Goal: Transaction & Acquisition: Download file/media

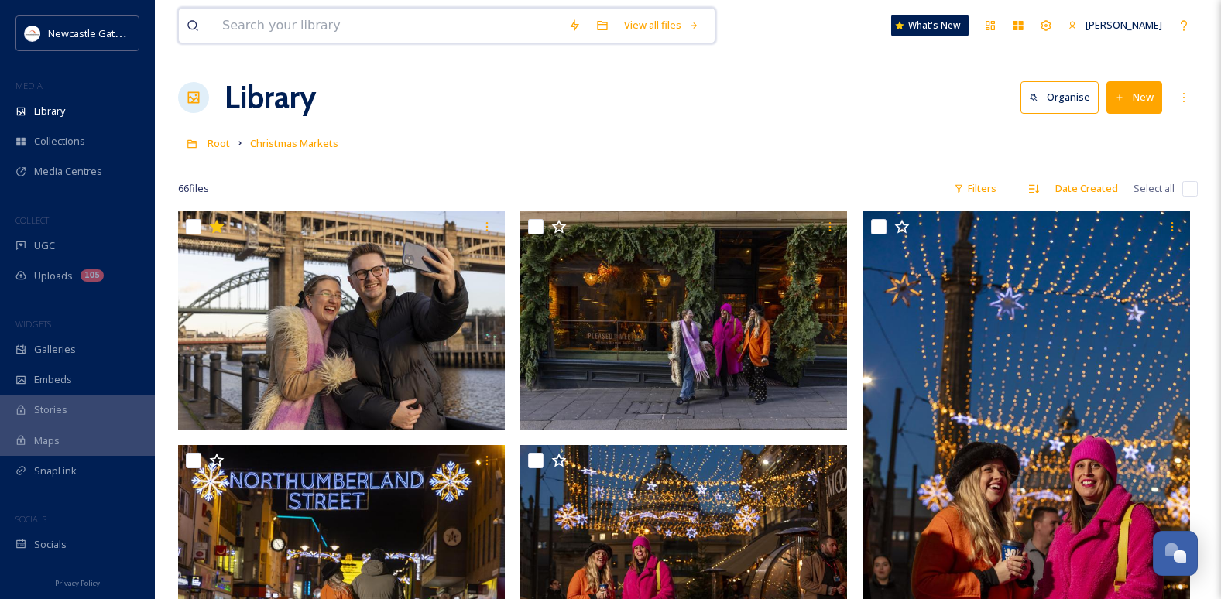
click at [273, 22] on input at bounding box center [387, 26] width 346 height 34
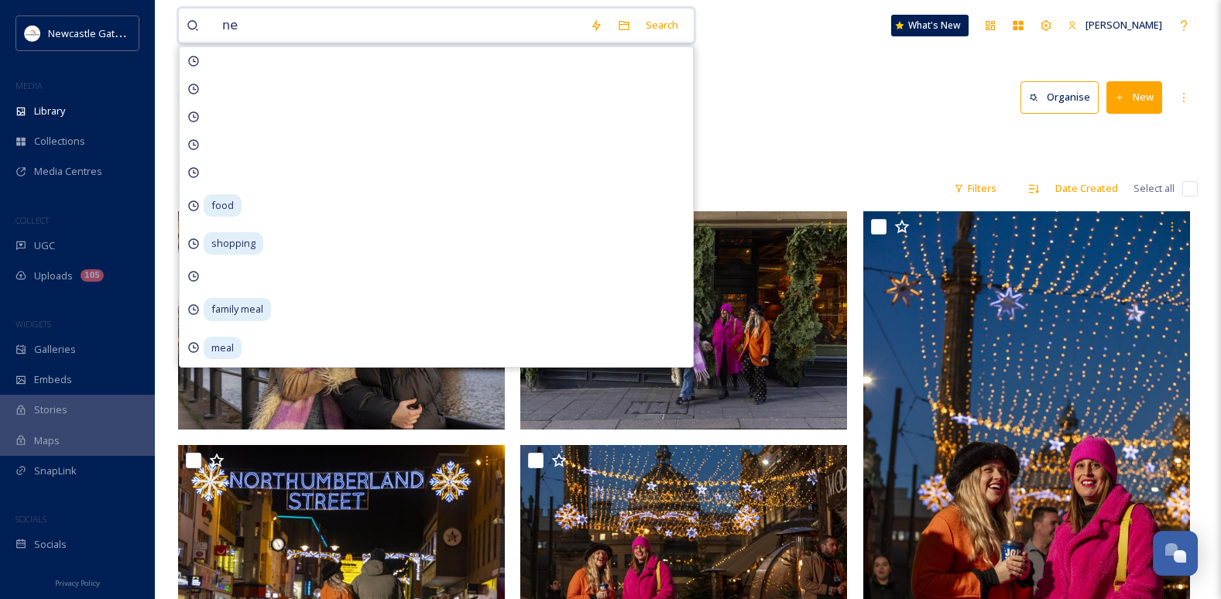
type input "n"
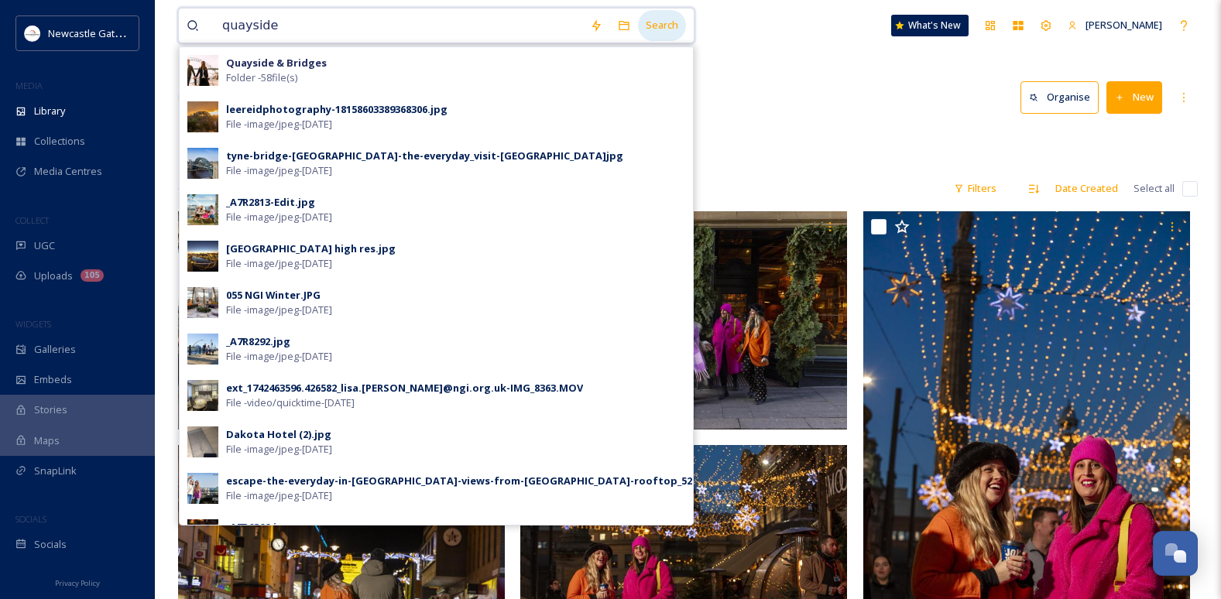
type input "quayside"
click at [662, 17] on div "Search" at bounding box center [662, 25] width 48 height 30
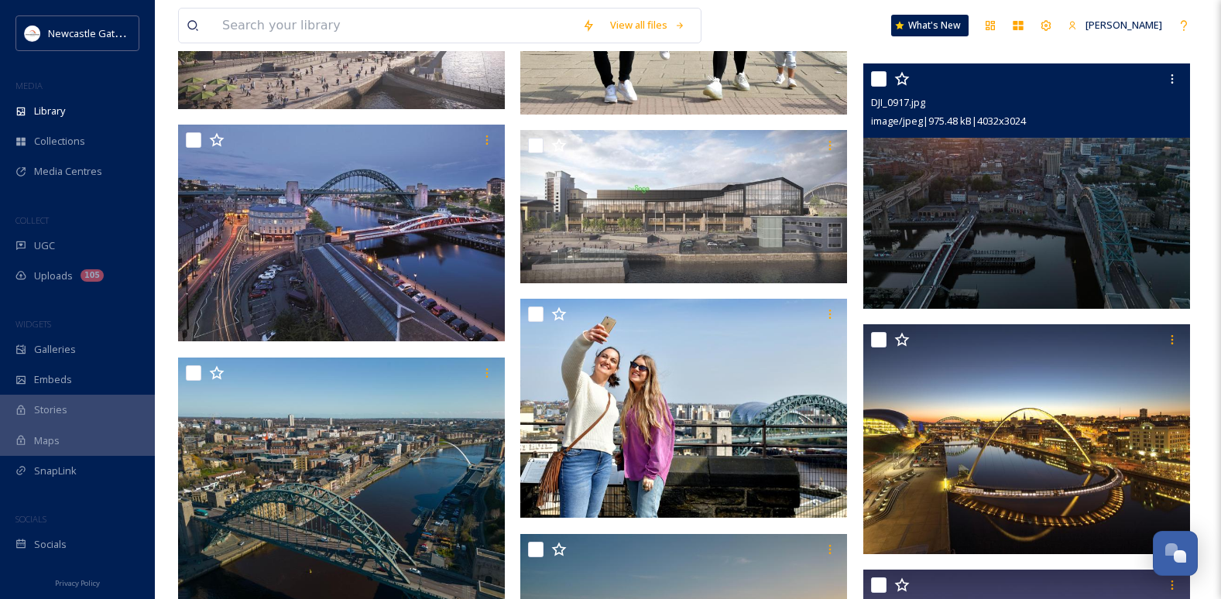
scroll to position [16569, 0]
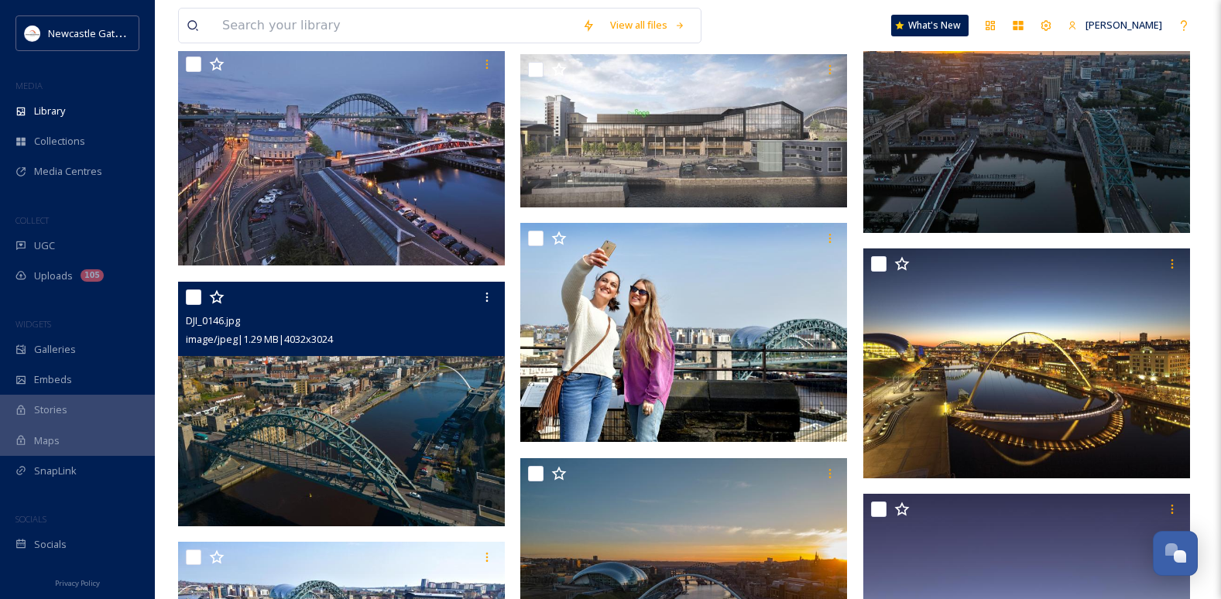
click at [341, 416] on img at bounding box center [341, 404] width 327 height 245
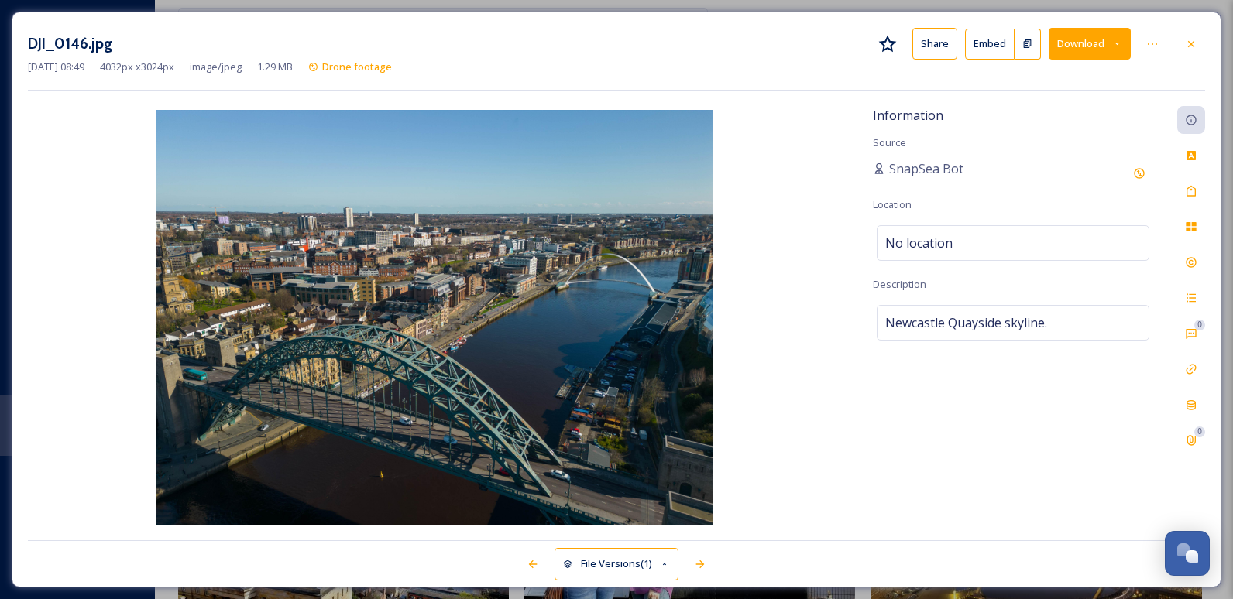
click at [1191, 43] on icon at bounding box center [1191, 43] width 6 height 6
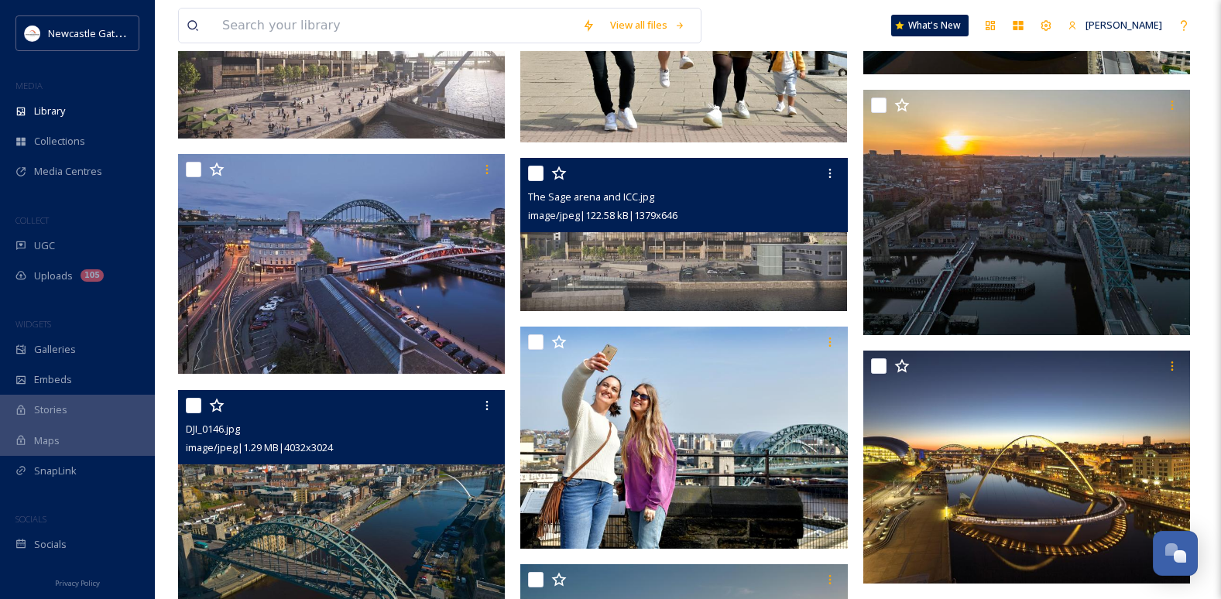
scroll to position [16724, 0]
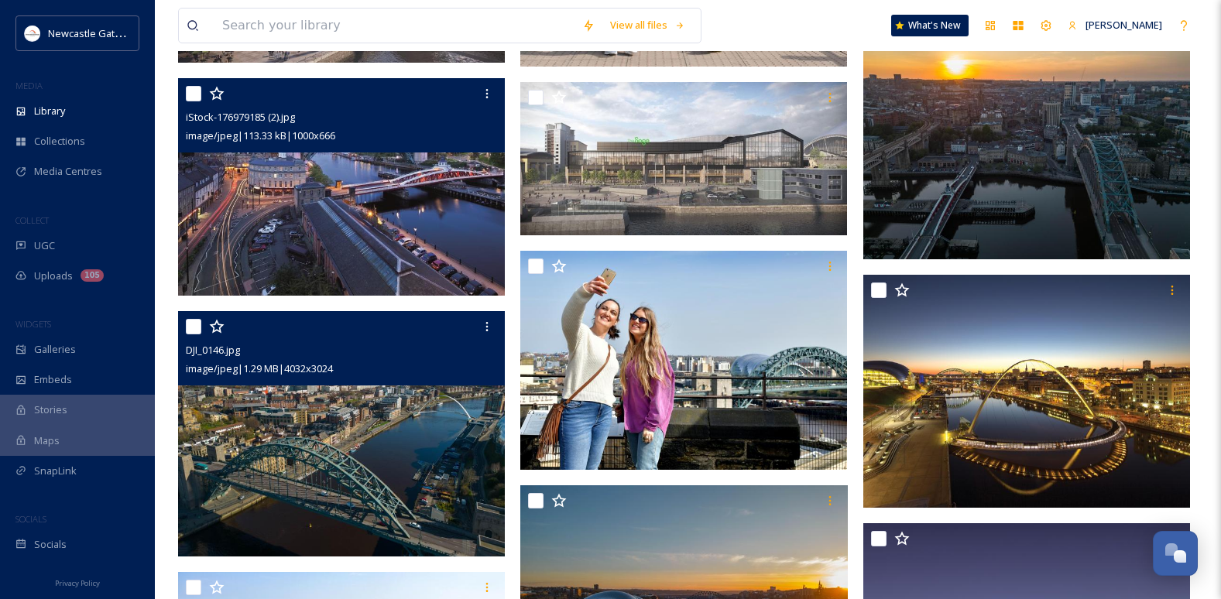
click at [338, 237] on img at bounding box center [341, 187] width 327 height 218
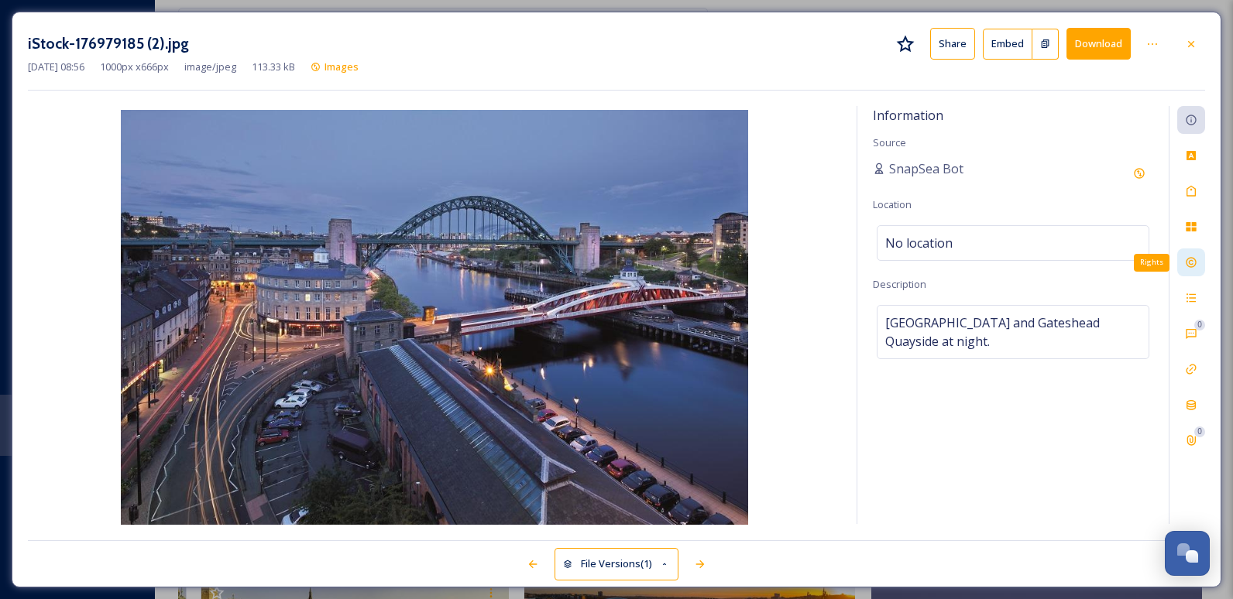
click at [1197, 264] on div "Rights" at bounding box center [1191, 263] width 28 height 28
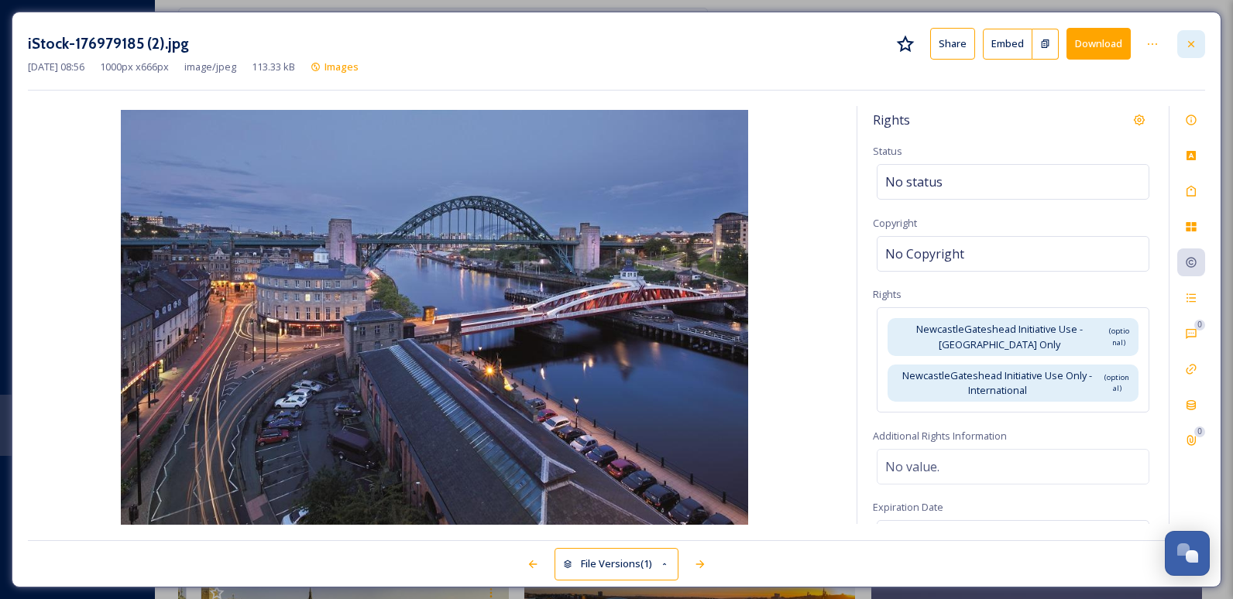
click at [1188, 41] on icon at bounding box center [1191, 43] width 6 height 6
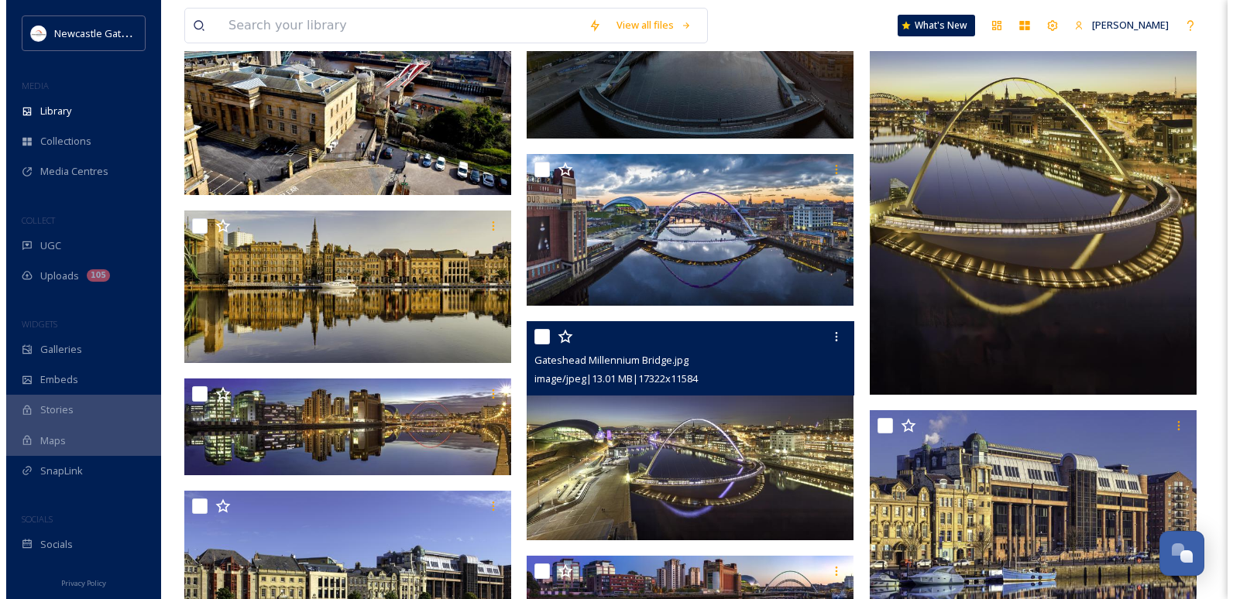
scroll to position [17111, 0]
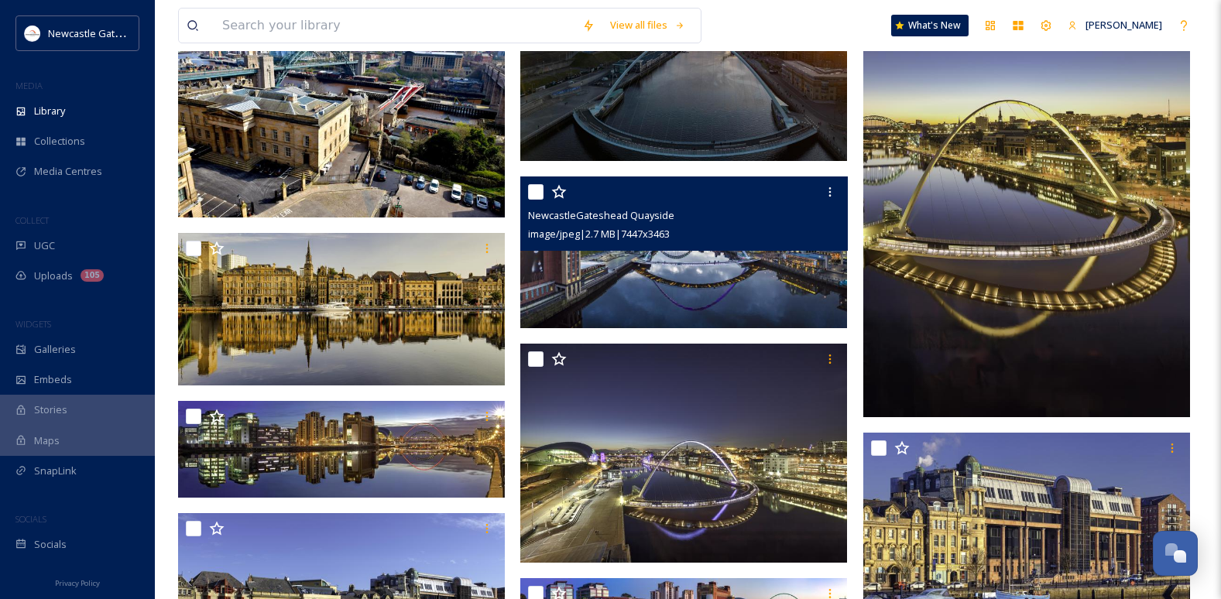
click at [687, 310] on img at bounding box center [683, 253] width 327 height 153
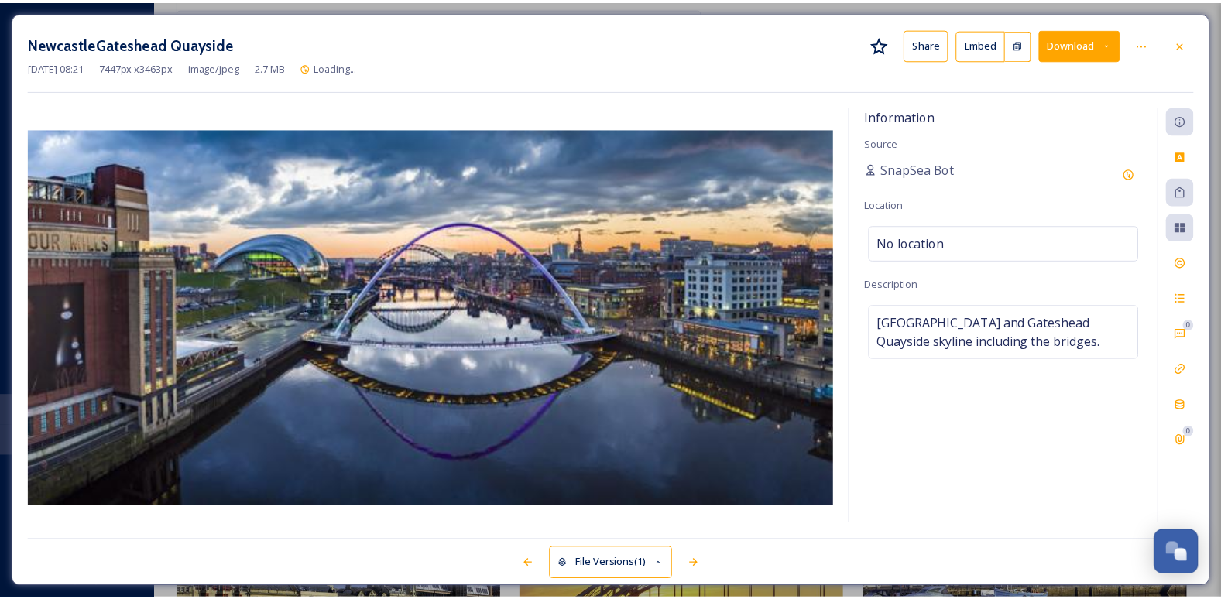
scroll to position [17301, 0]
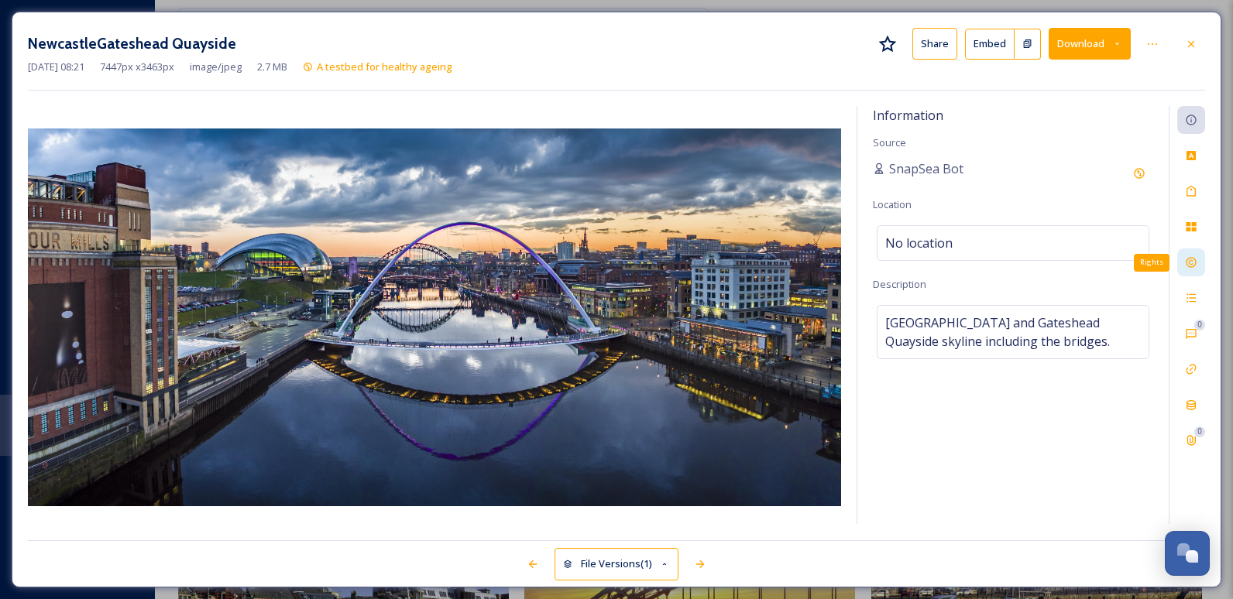
click at [1187, 261] on icon at bounding box center [1190, 263] width 10 height 10
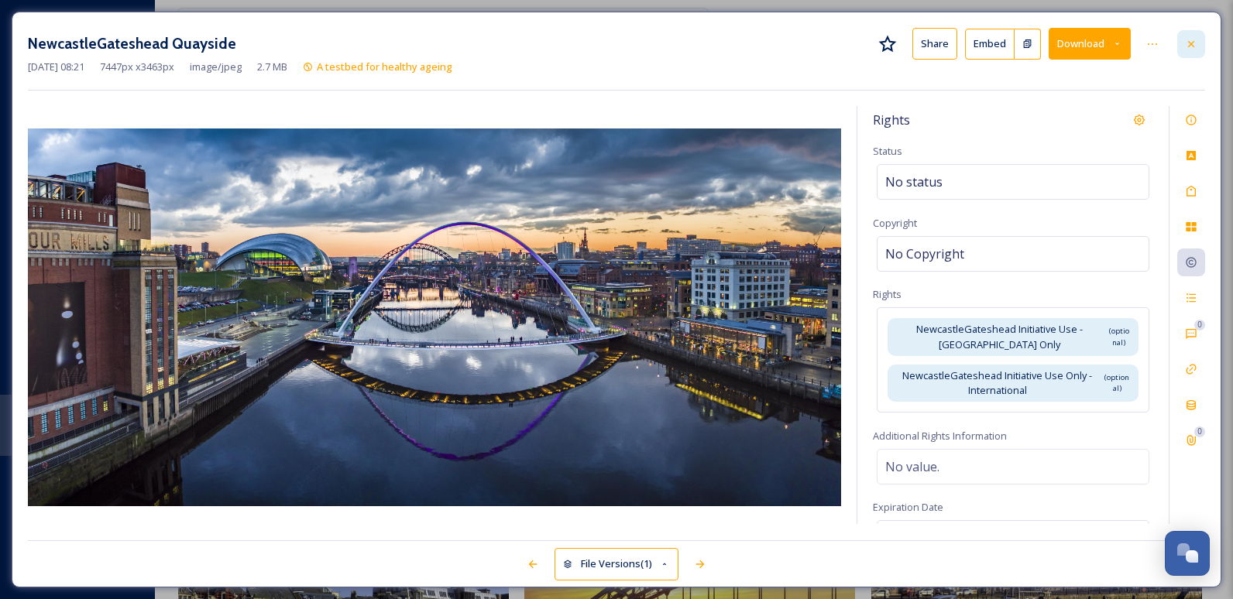
click at [1184, 42] on div at bounding box center [1191, 44] width 28 height 28
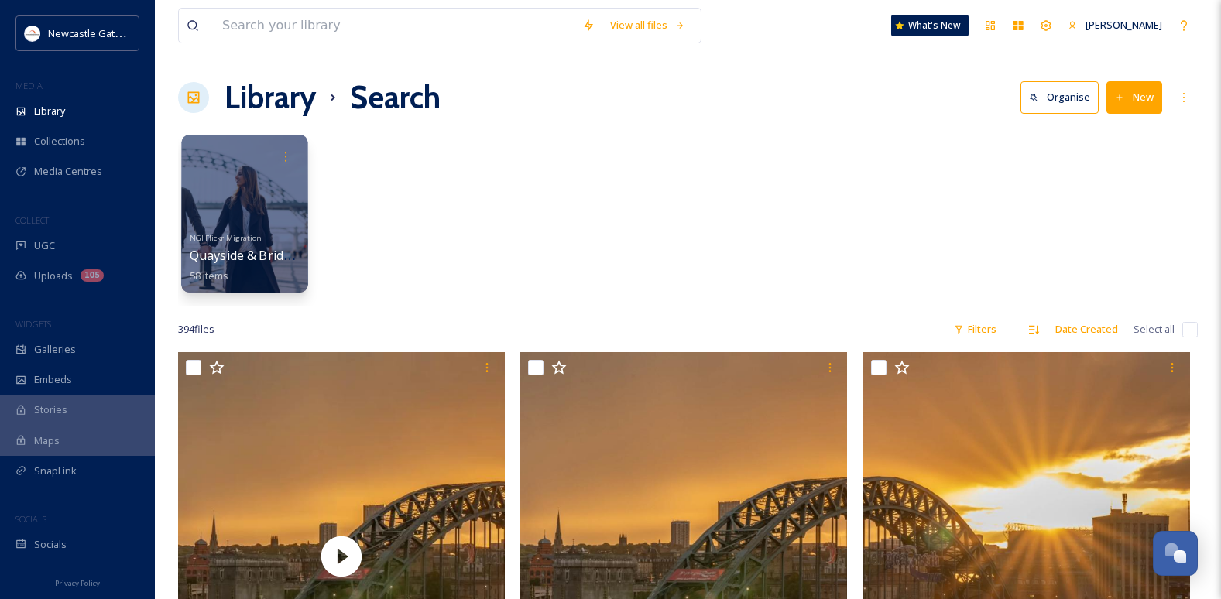
click at [255, 255] on span "Quayside & Bridges" at bounding box center [247, 255] width 115 height 17
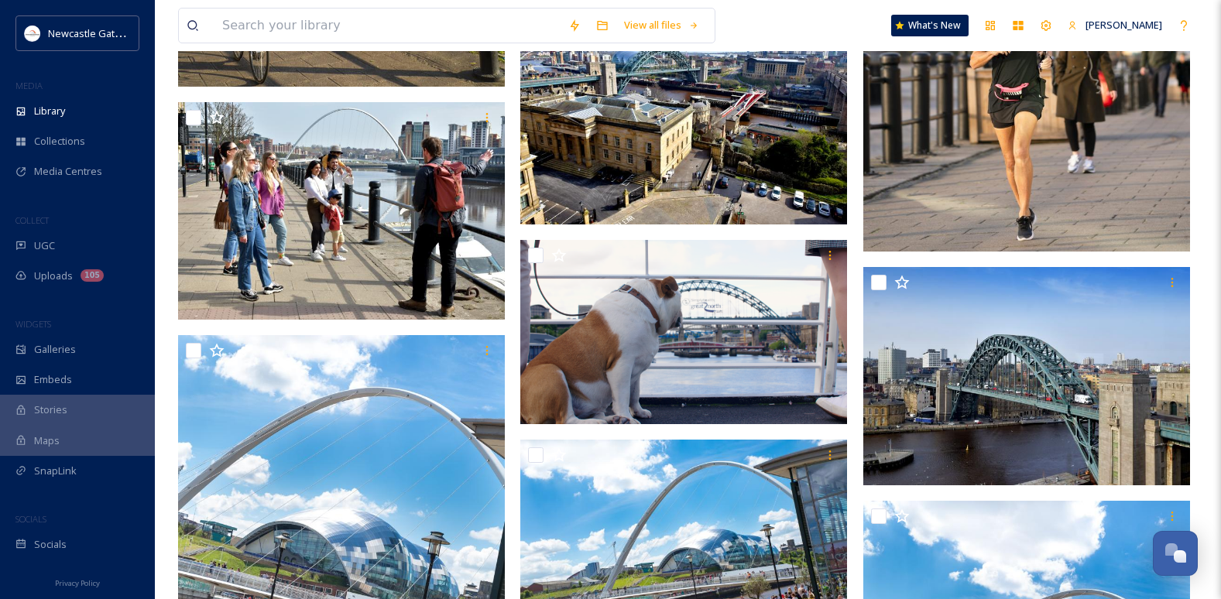
scroll to position [2555, 0]
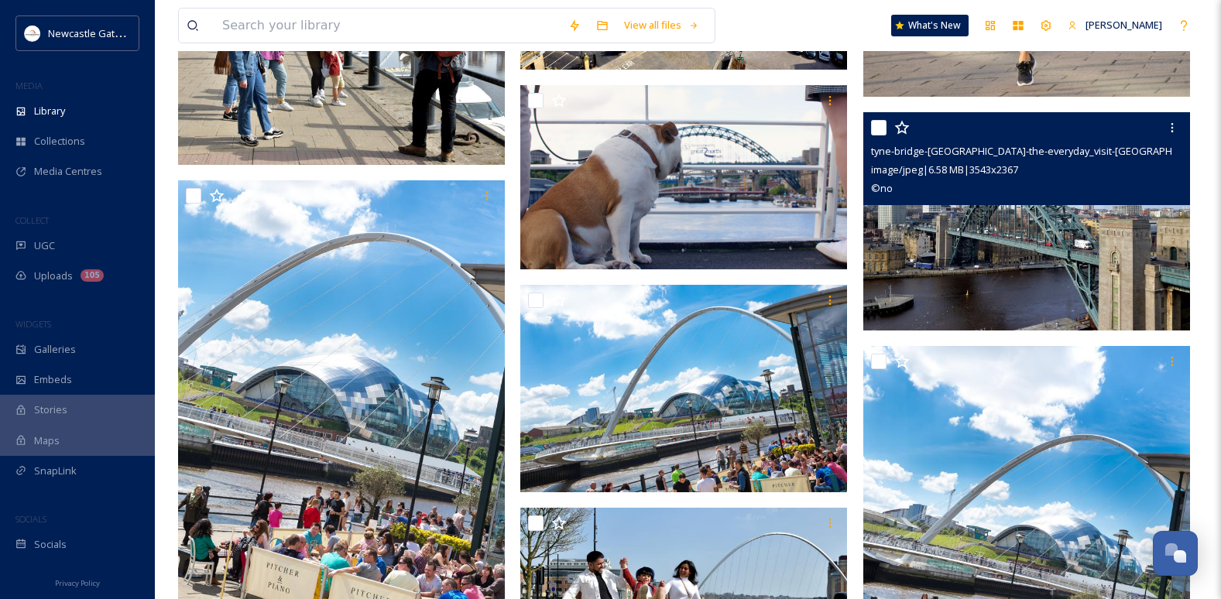
click at [970, 228] on img at bounding box center [1026, 221] width 327 height 218
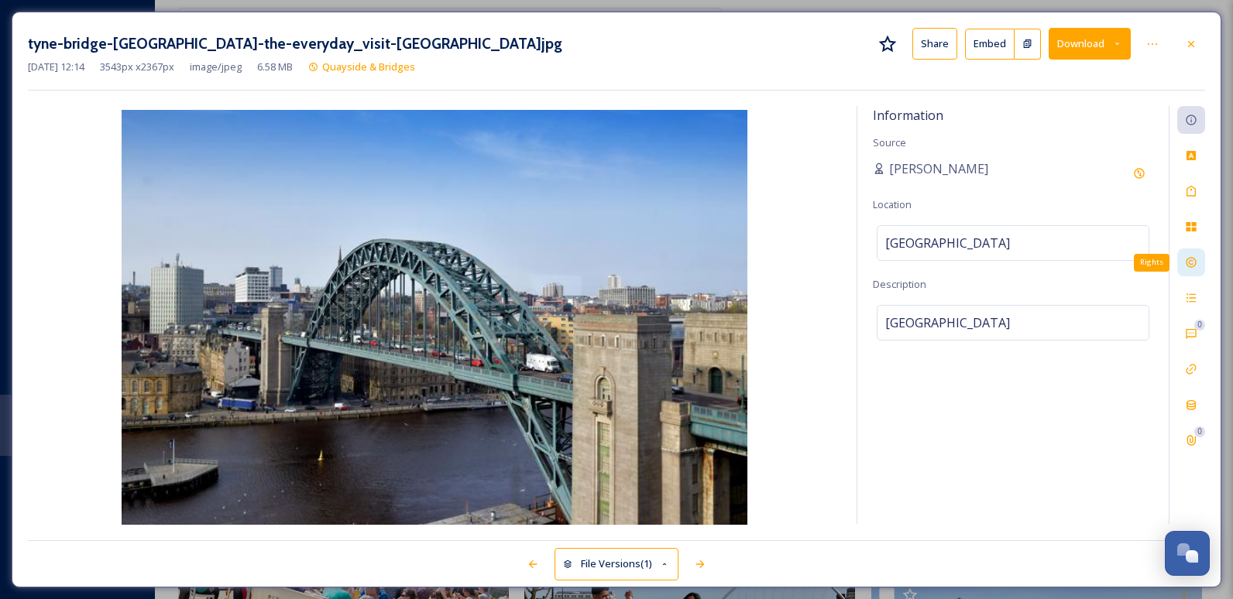
click at [1194, 268] on icon at bounding box center [1191, 262] width 12 height 12
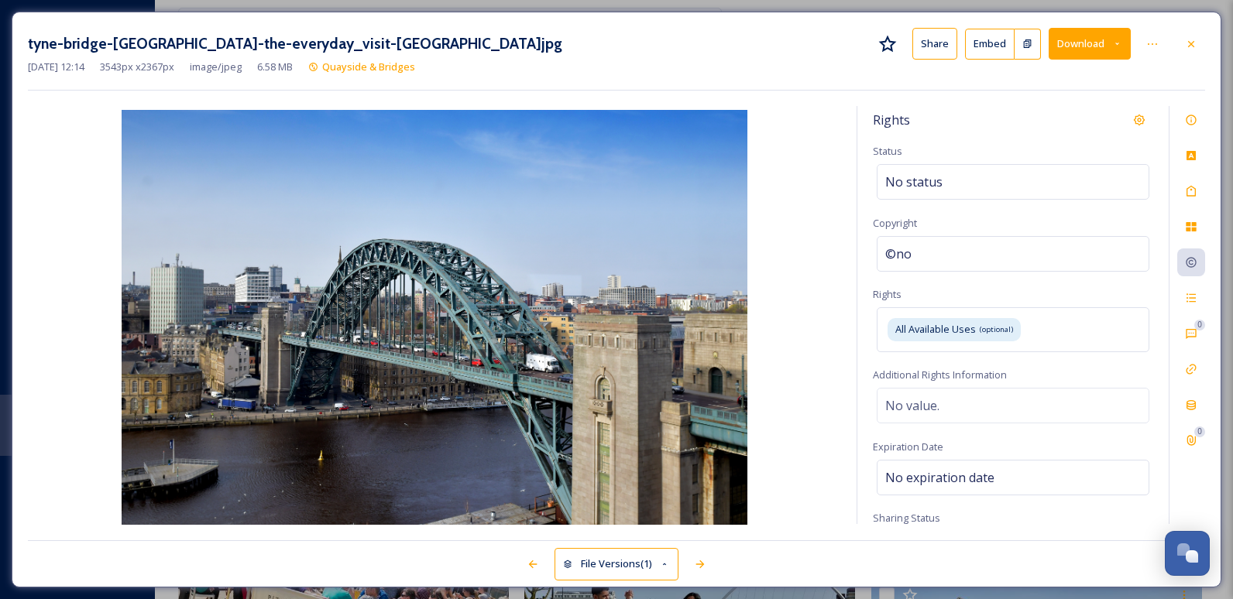
click at [1082, 50] on button "Download" at bounding box center [1089, 44] width 82 height 32
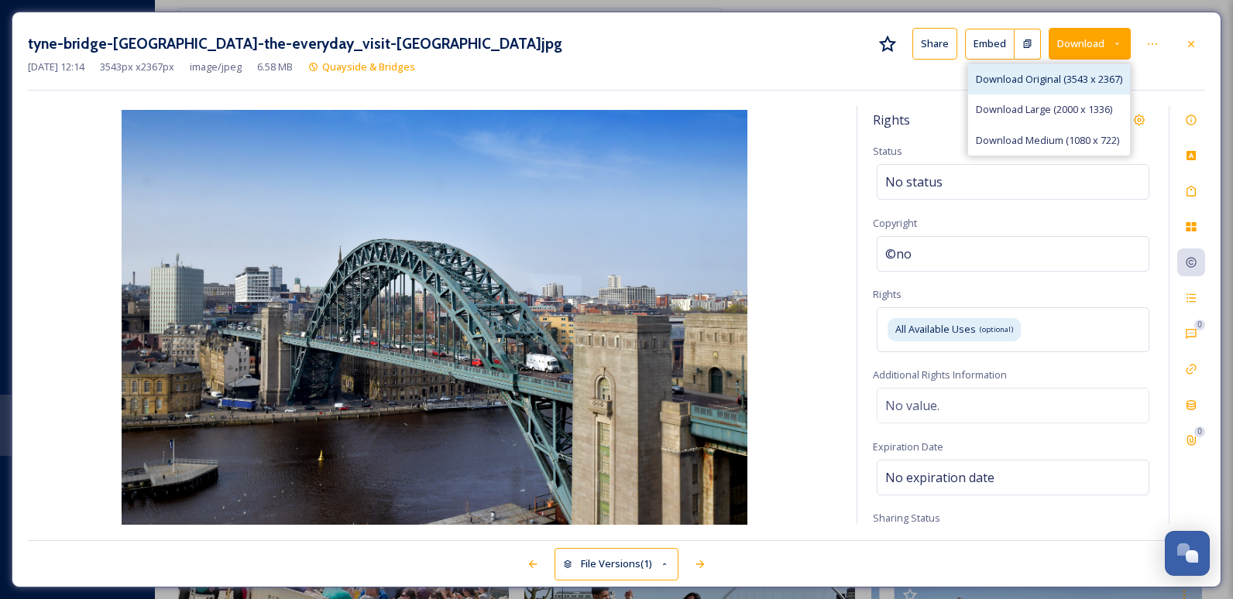
click at [1086, 81] on span "Download Original (3543 x 2367)" at bounding box center [1048, 79] width 146 height 15
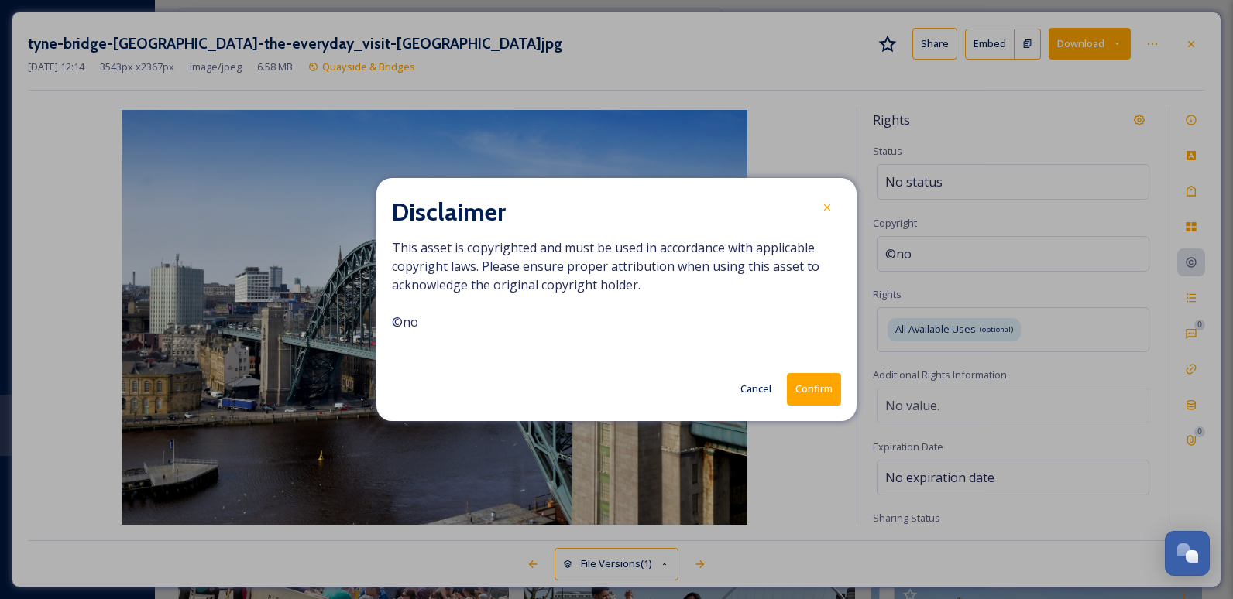
click at [824, 377] on button "Confirm" at bounding box center [814, 389] width 54 height 32
